Goal: Task Accomplishment & Management: Manage account settings

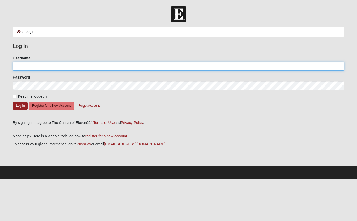
type input "[EMAIL_ADDRESS][DOMAIN_NAME]"
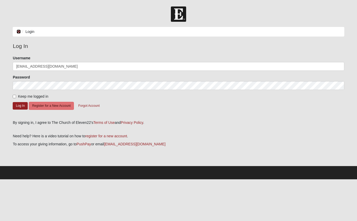
click at [19, 30] on icon at bounding box center [19, 32] width 4 height 4
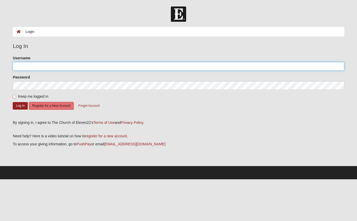
type input "[EMAIL_ADDRESS][DOMAIN_NAME]"
